Goal: Task Accomplishment & Management: Manage account settings

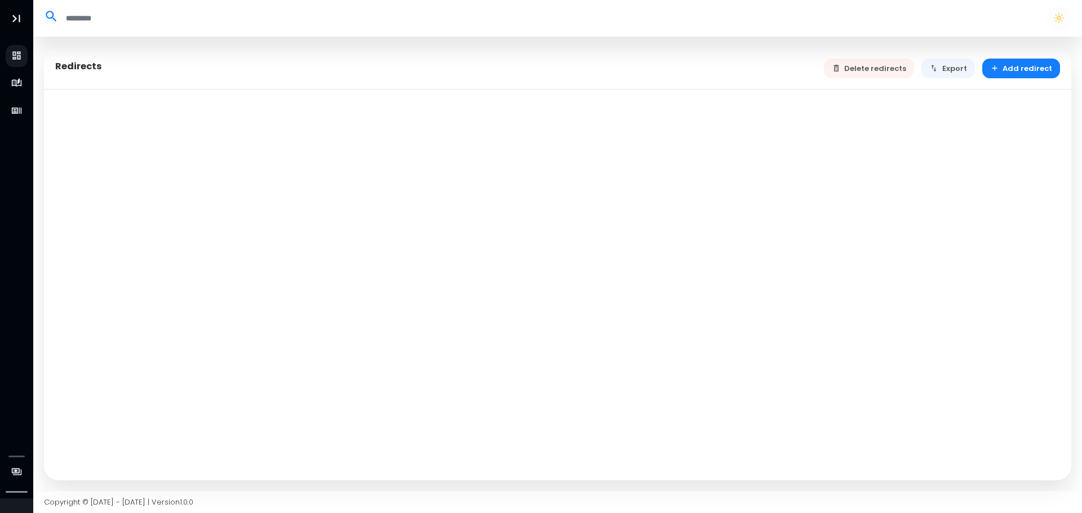
select select "**"
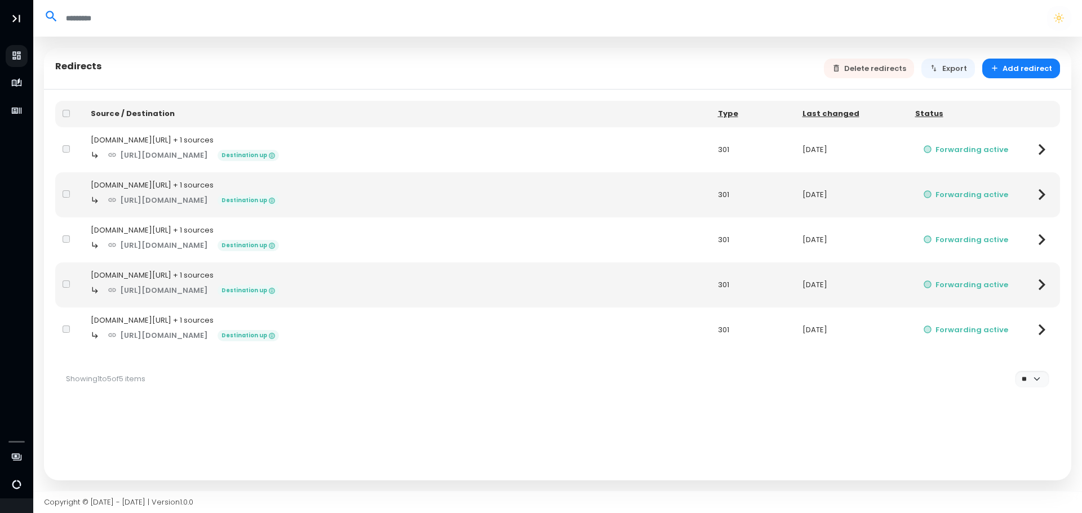
click at [22, 458] on span "Billing" at bounding box center [22, 458] width 0 height 0
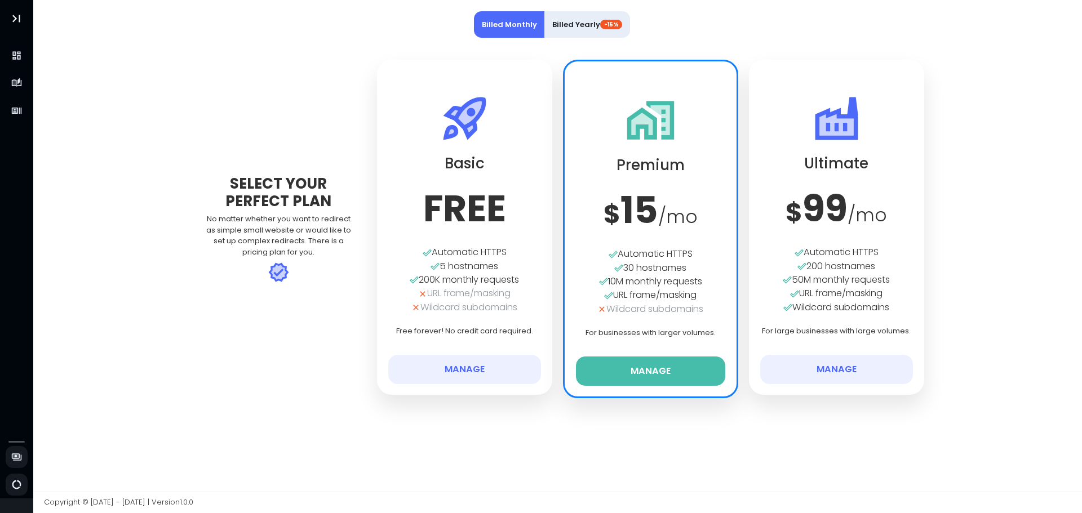
click at [657, 375] on button "Manage" at bounding box center [651, 371] width 150 height 29
